Goal: Information Seeking & Learning: Learn about a topic

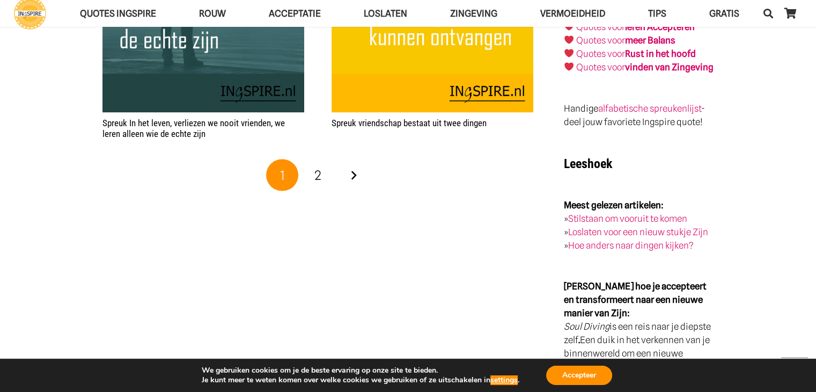
scroll to position [1980, 0]
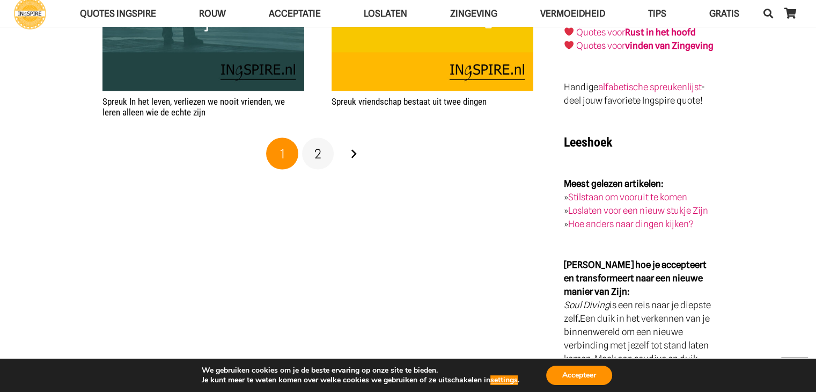
click at [321, 149] on link "2" at bounding box center [318, 153] width 32 height 32
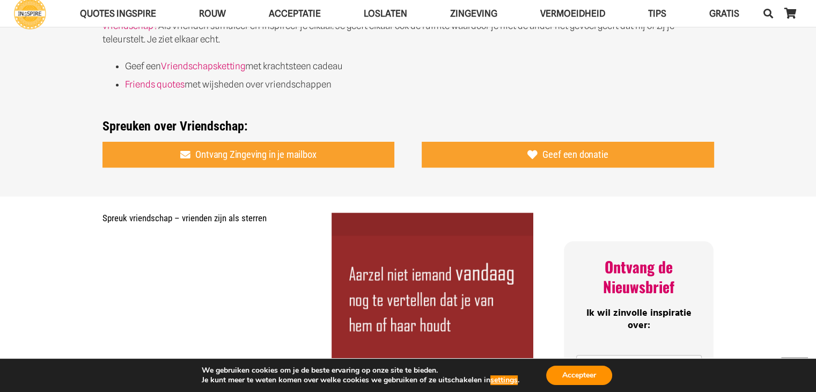
scroll to position [138, 0]
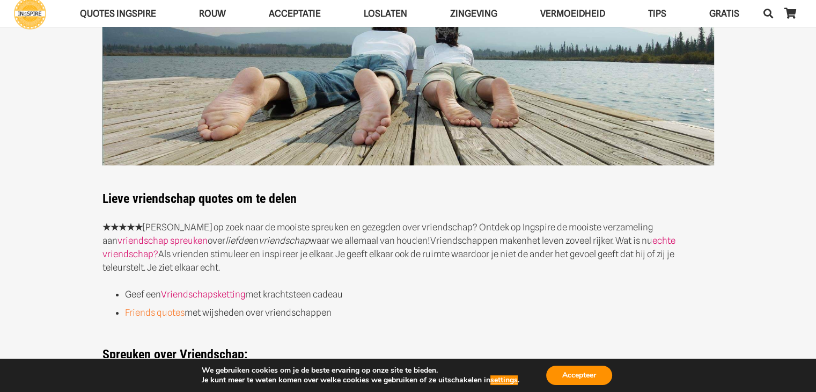
click at [169, 314] on link "Friends quotes" at bounding box center [155, 312] width 60 height 11
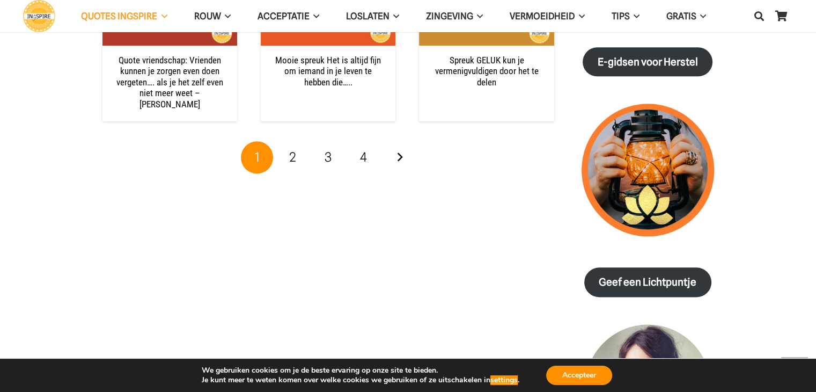
scroll to position [1286, 0]
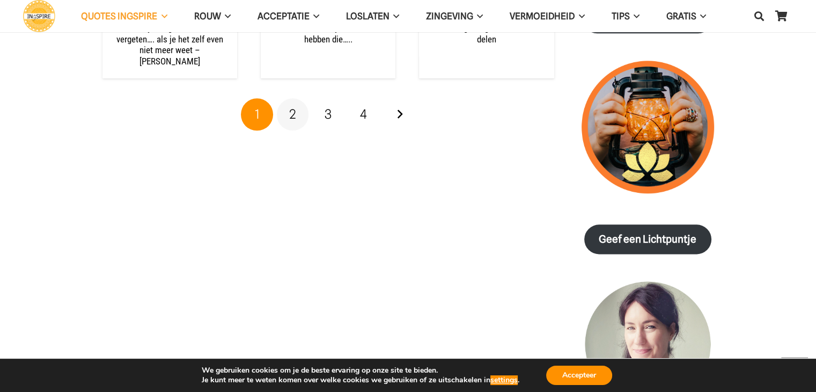
click at [294, 106] on span "2" at bounding box center [292, 114] width 7 height 16
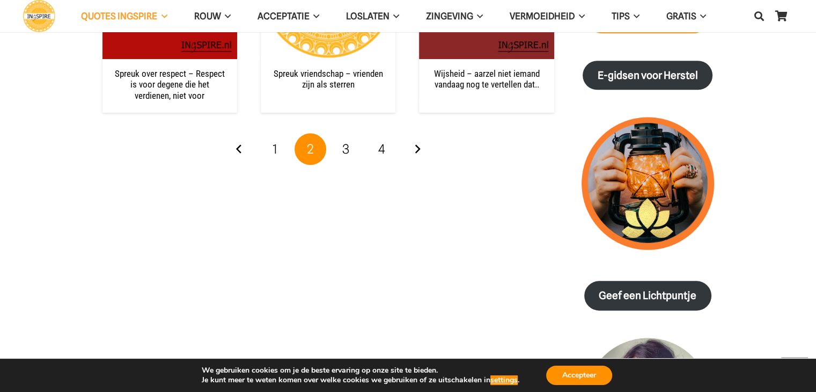
scroll to position [1236, 0]
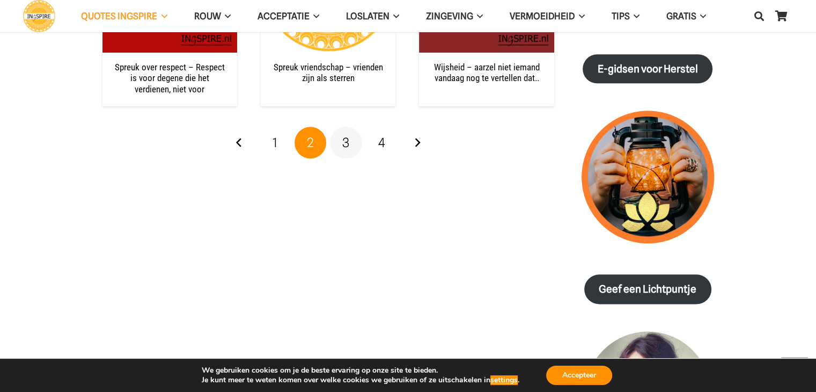
click at [347, 140] on span "3" at bounding box center [345, 143] width 7 height 16
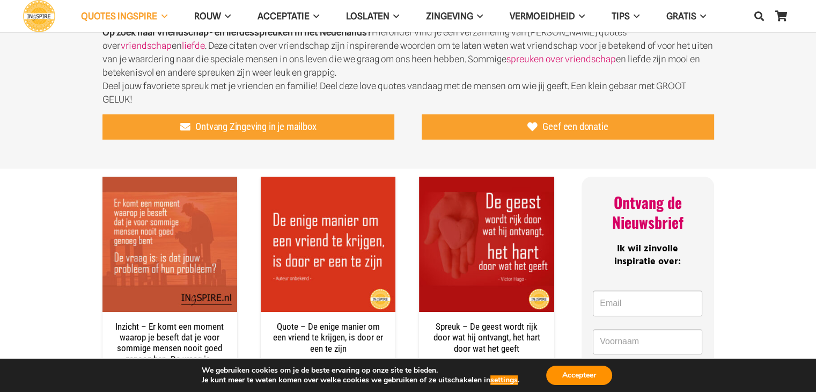
scroll to position [350, 0]
